Goal: Task Accomplishment & Management: Manage account settings

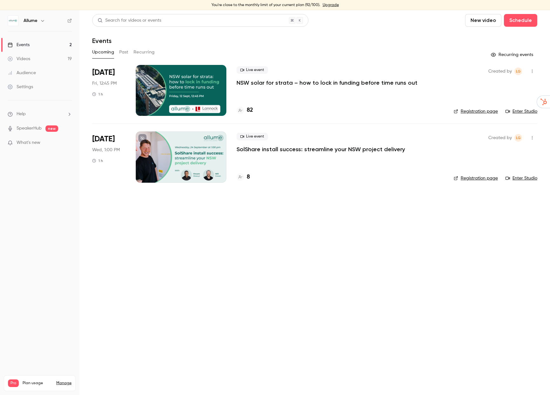
click at [288, 82] on p "NSW solar for strata – how to lock in funding before time runs out" at bounding box center [327, 83] width 181 height 8
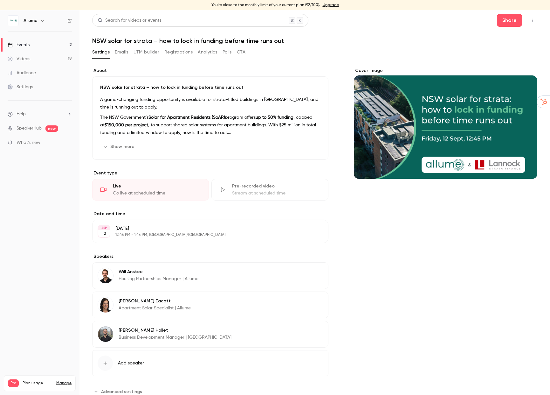
click at [115, 53] on button "Emails" at bounding box center [121, 52] width 13 height 10
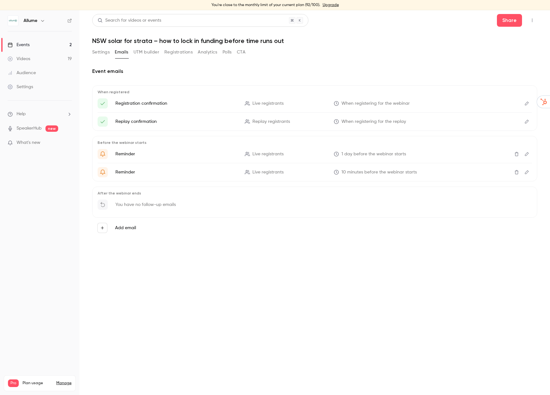
click at [98, 142] on p "Before the webinar starts" at bounding box center [315, 142] width 434 height 5
drag, startPoint x: 135, startPoint y: 153, endPoint x: 117, endPoint y: 153, distance: 18.1
click at [117, 153] on p "Reminder" at bounding box center [176, 154] width 122 height 6
drag, startPoint x: 136, startPoint y: 171, endPoint x: 113, endPoint y: 152, distance: 29.8
click at [113, 152] on ul "Reminder Live registrants 1 day before the webinar starts Reminder Live registr…" at bounding box center [315, 163] width 434 height 28
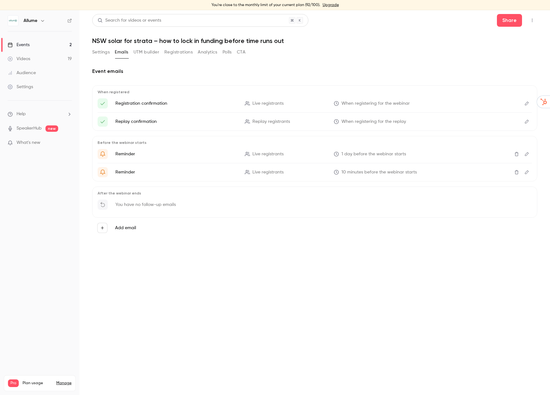
click at [425, 204] on div "You have no follow-up emails" at bounding box center [315, 206] width 434 height 14
